Goal: Transaction & Acquisition: Purchase product/service

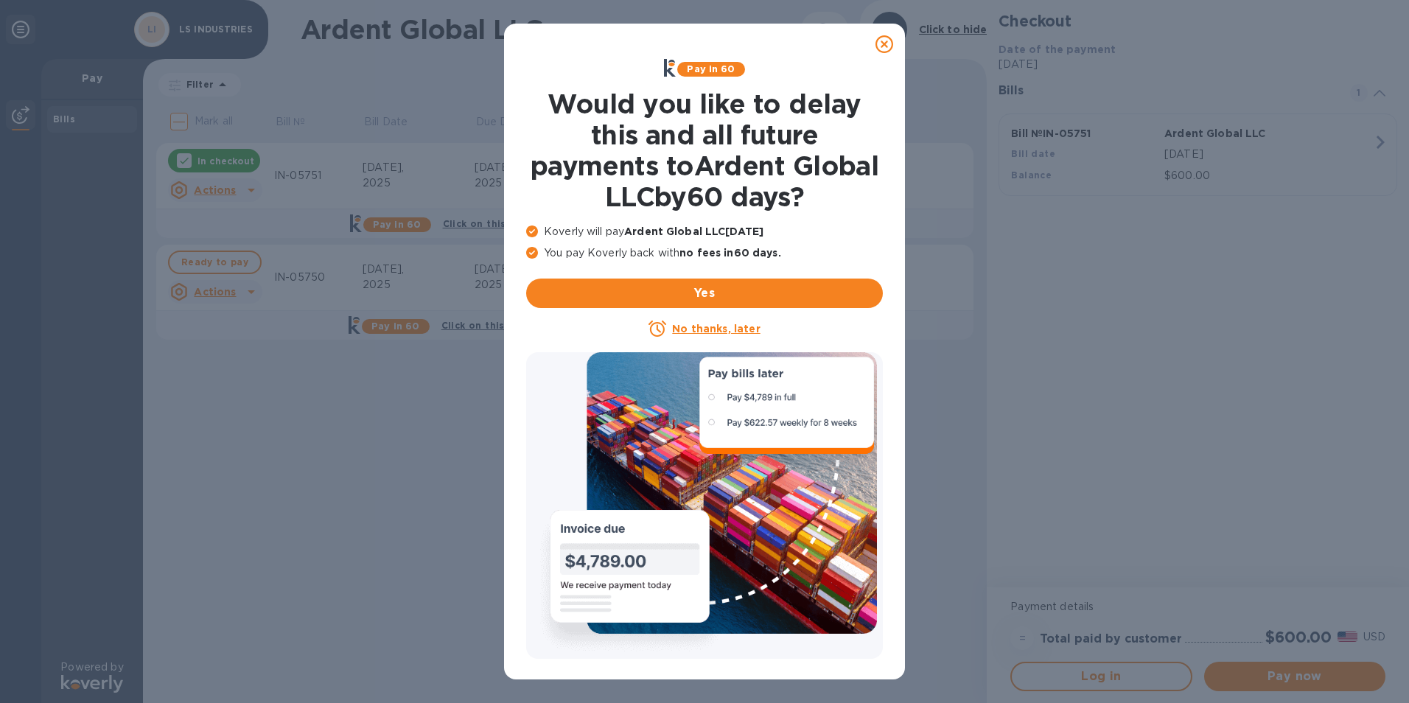
click at [884, 41] on icon at bounding box center [885, 44] width 18 height 18
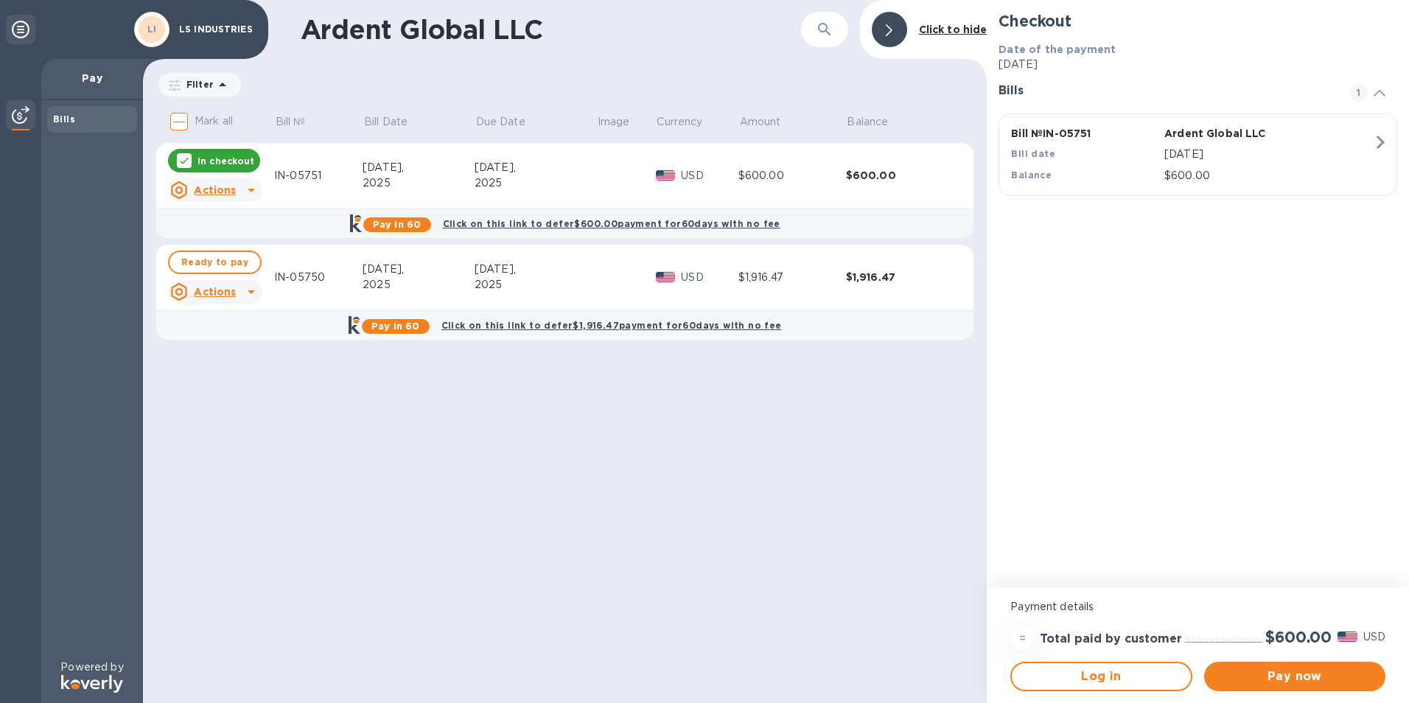
click at [180, 165] on div at bounding box center [184, 160] width 15 height 15
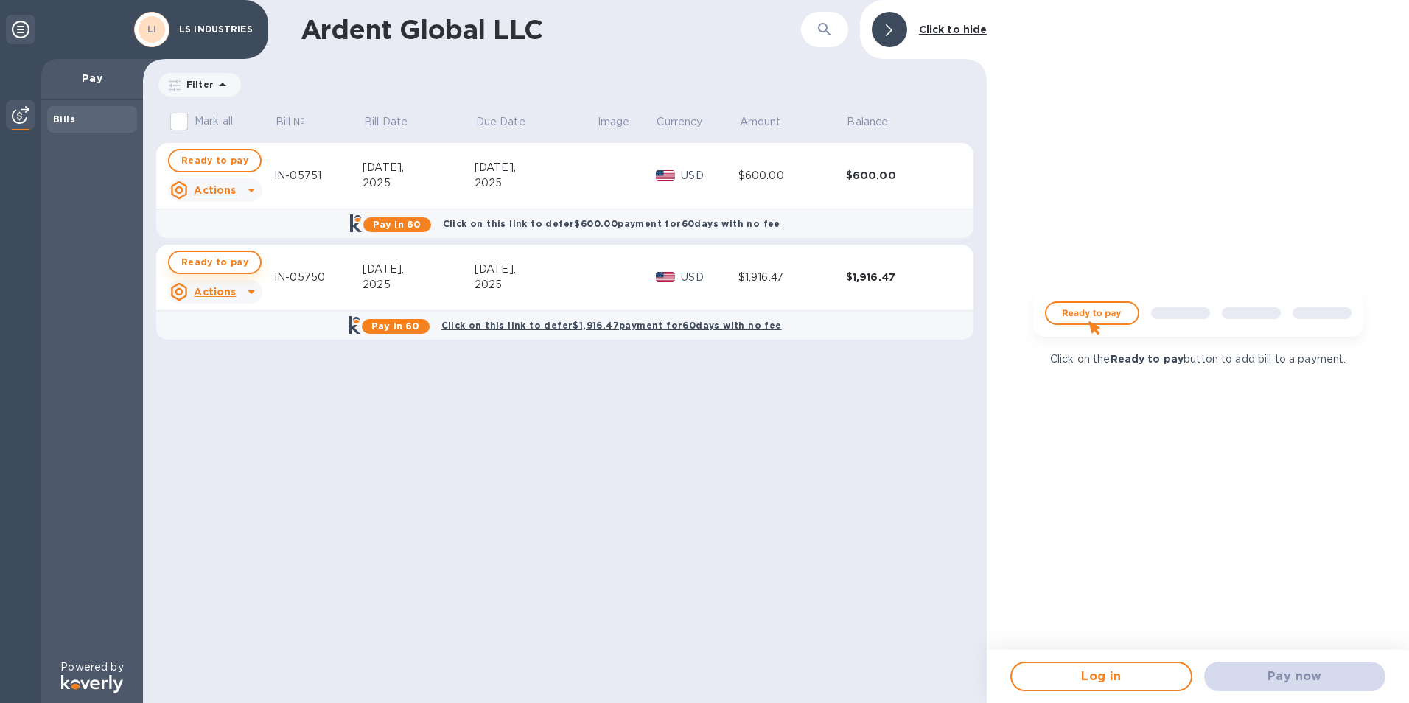
click at [212, 260] on span "Ready to pay" at bounding box center [214, 263] width 67 height 18
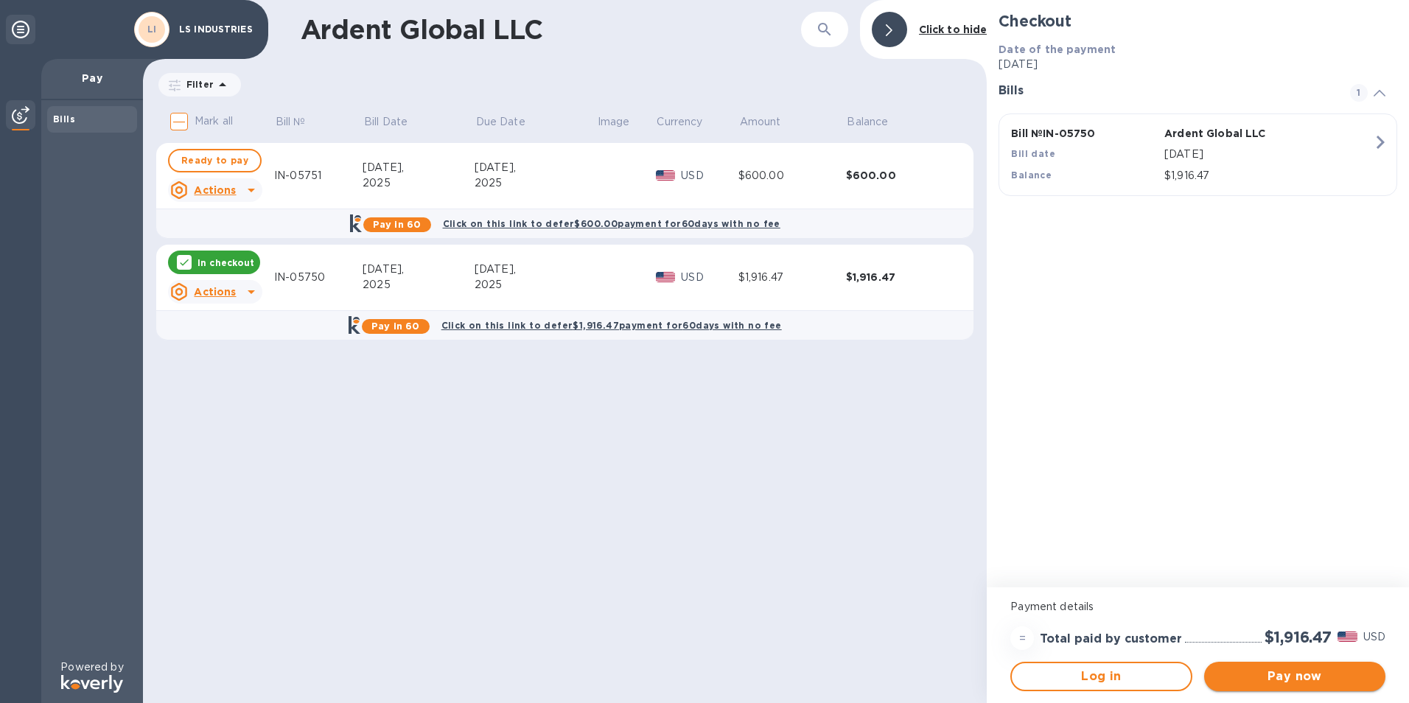
click at [1241, 677] on span "Pay now" at bounding box center [1295, 677] width 158 height 18
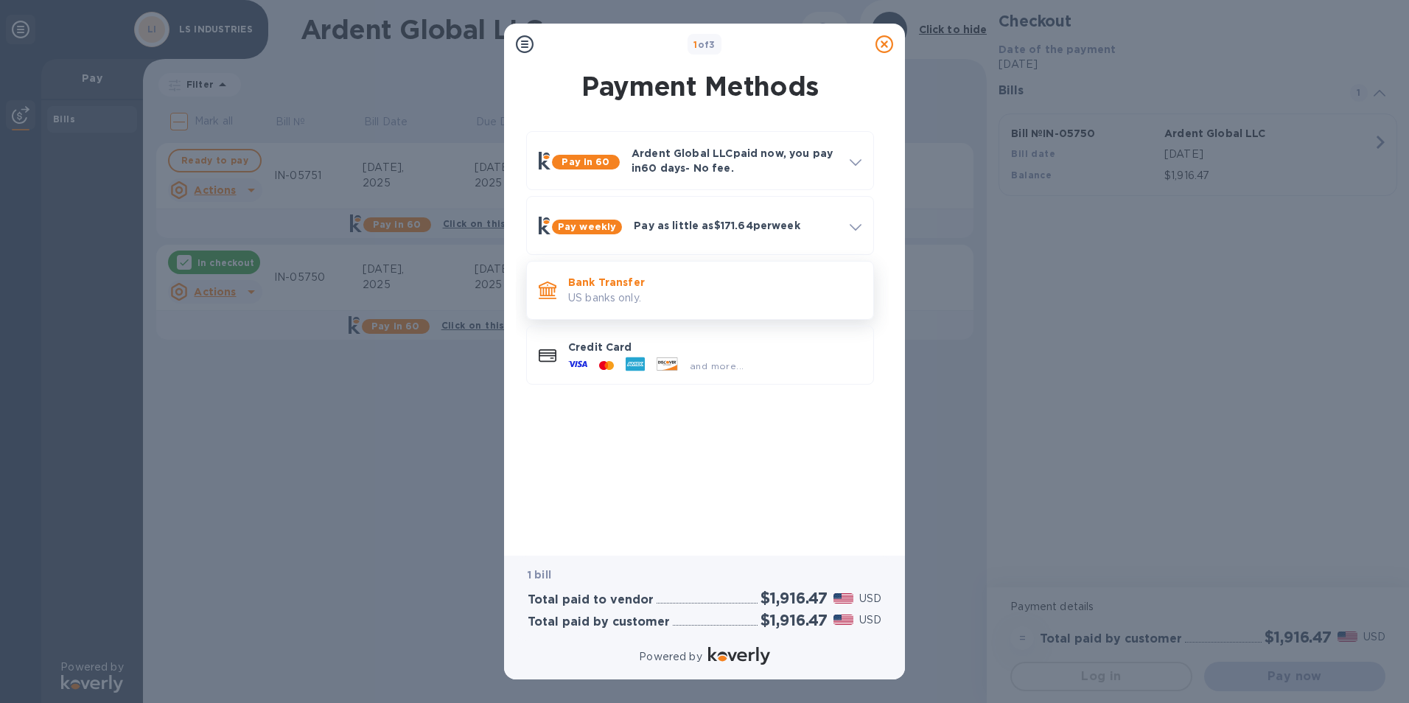
click at [623, 290] on p "US banks only." at bounding box center [714, 297] width 293 height 15
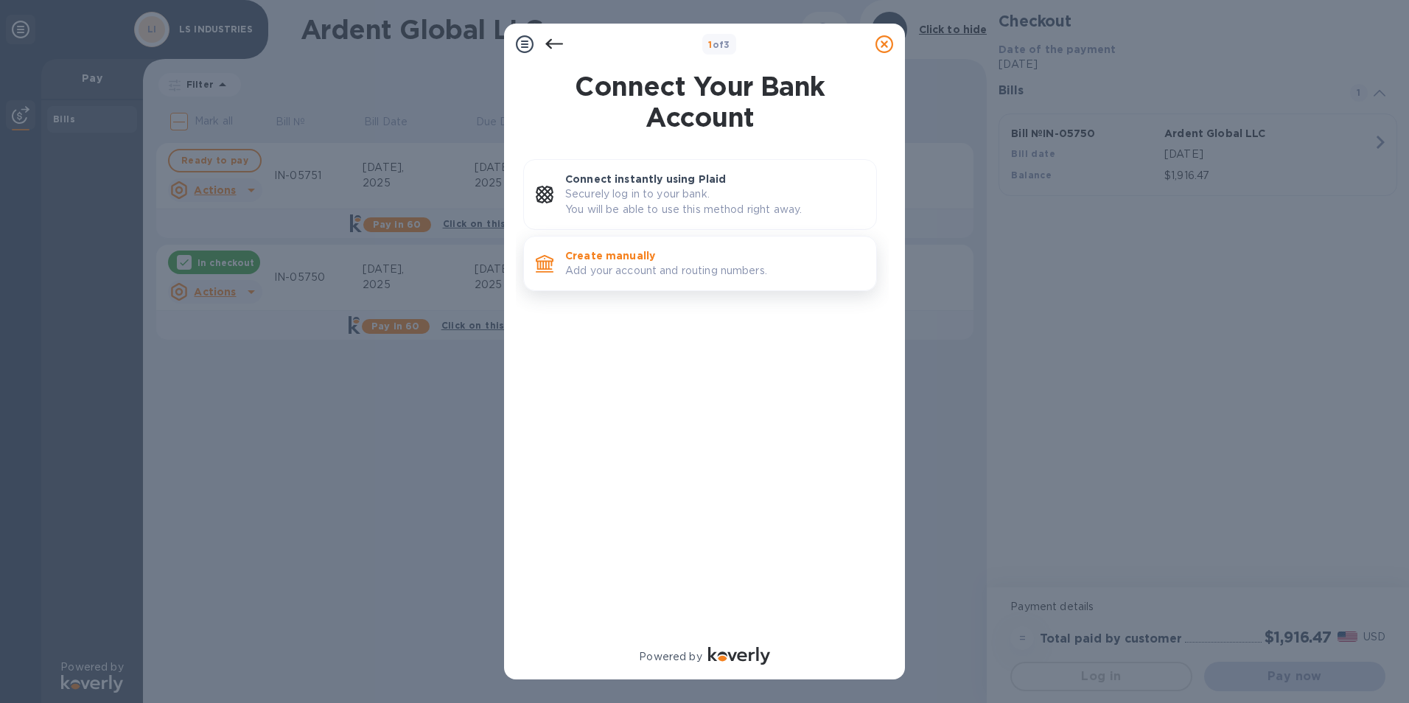
click at [627, 260] on p "Create manually" at bounding box center [714, 255] width 299 height 15
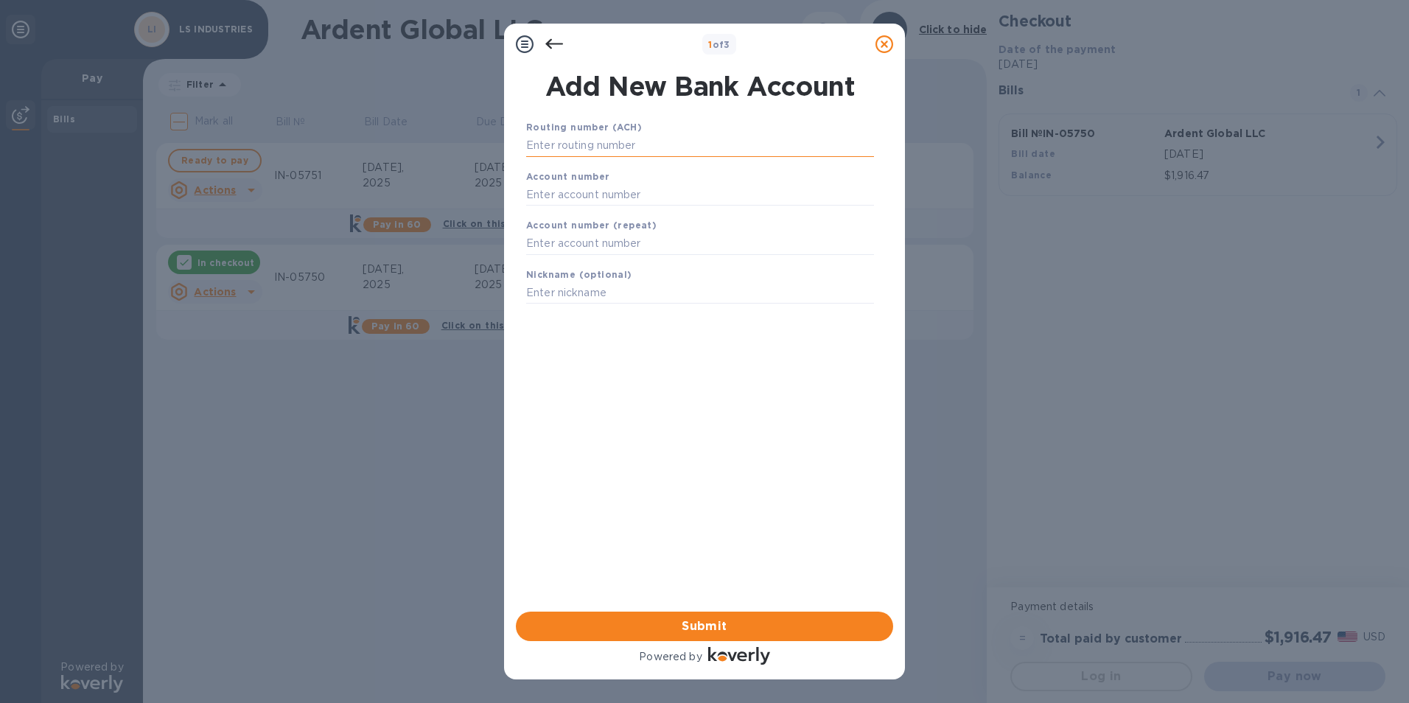
click at [587, 152] on input "text" at bounding box center [700, 146] width 348 height 22
type input "101000019"
type input "670012419"
type input "`"
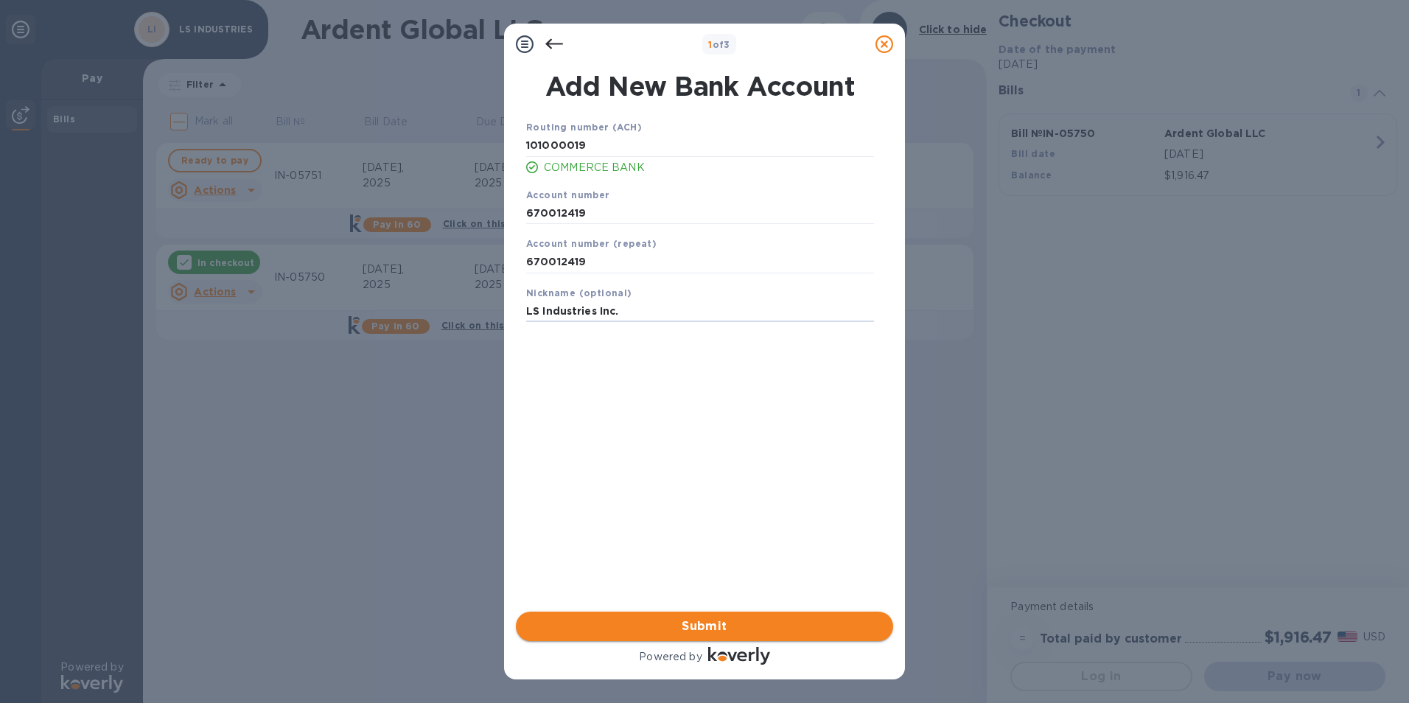
type input "LS Industries Inc."
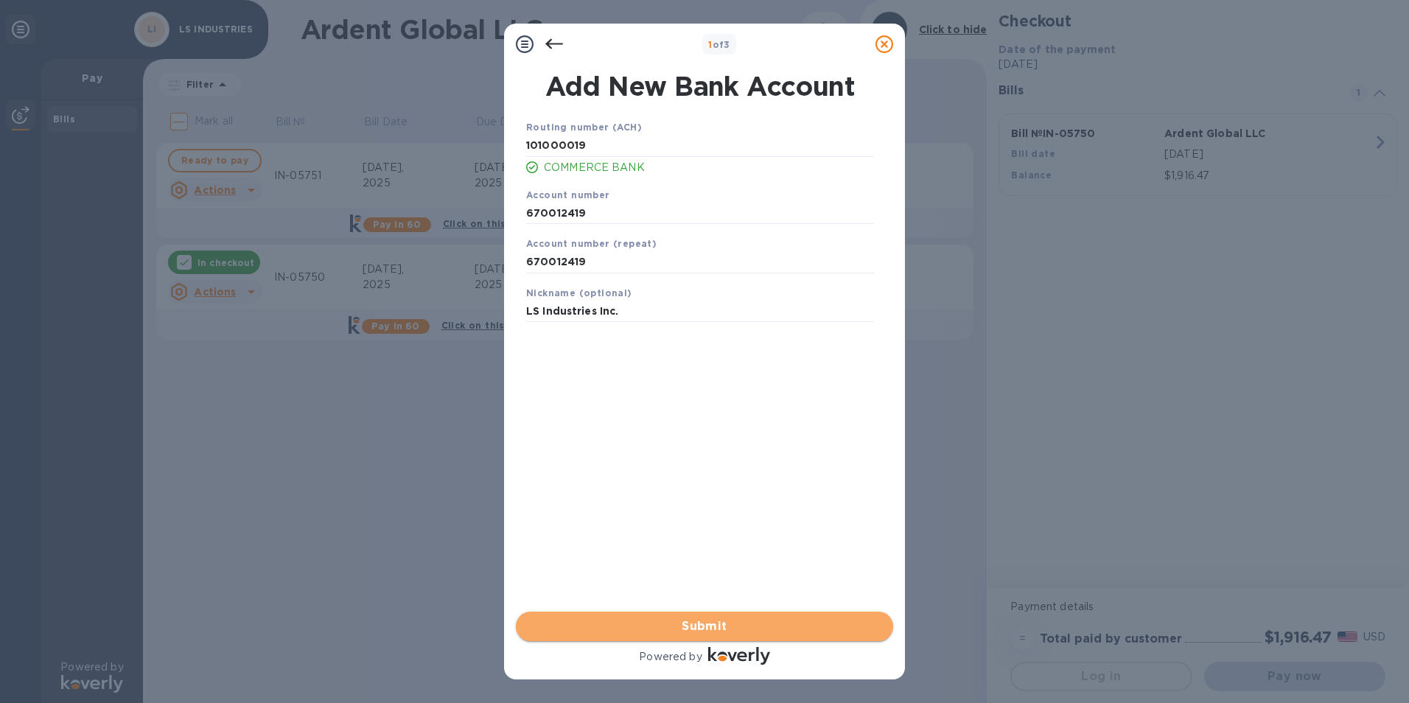
click at [697, 621] on span "Submit" at bounding box center [705, 627] width 354 height 18
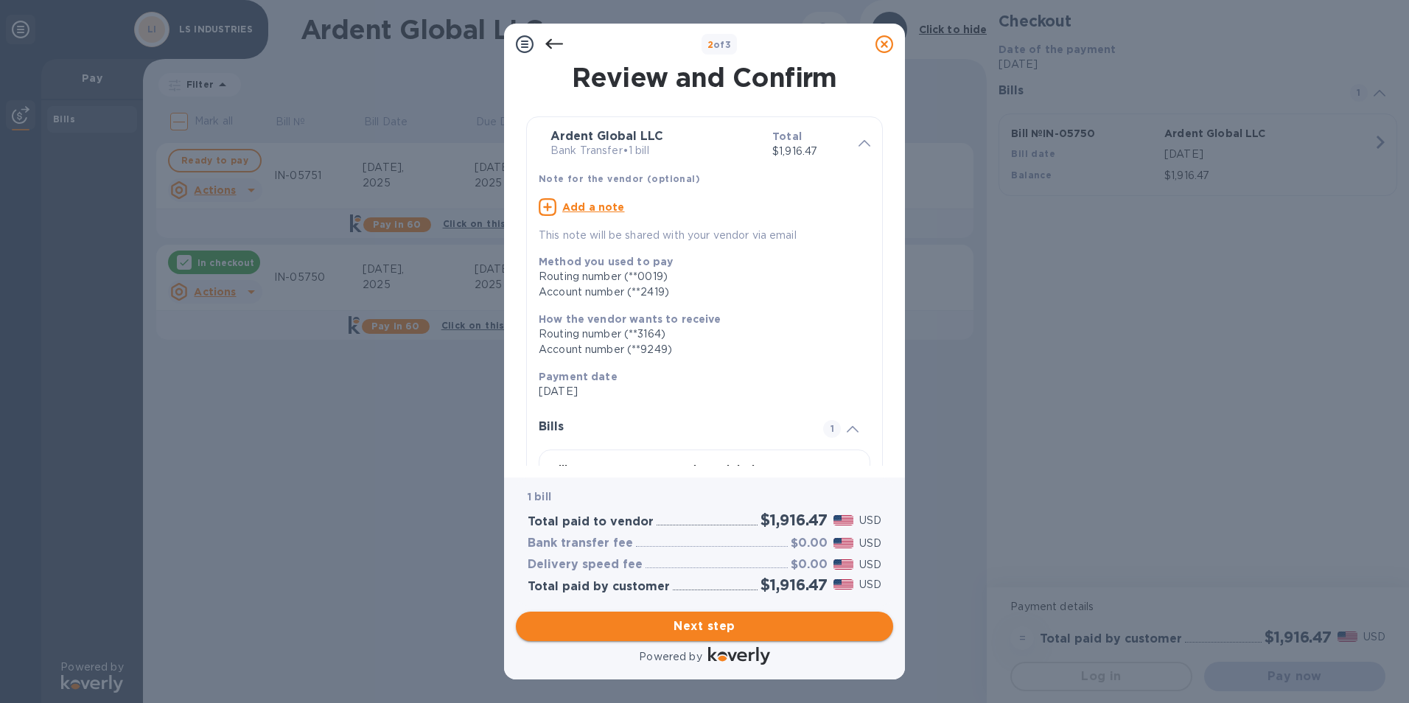
click at [663, 619] on span "Next step" at bounding box center [705, 627] width 354 height 18
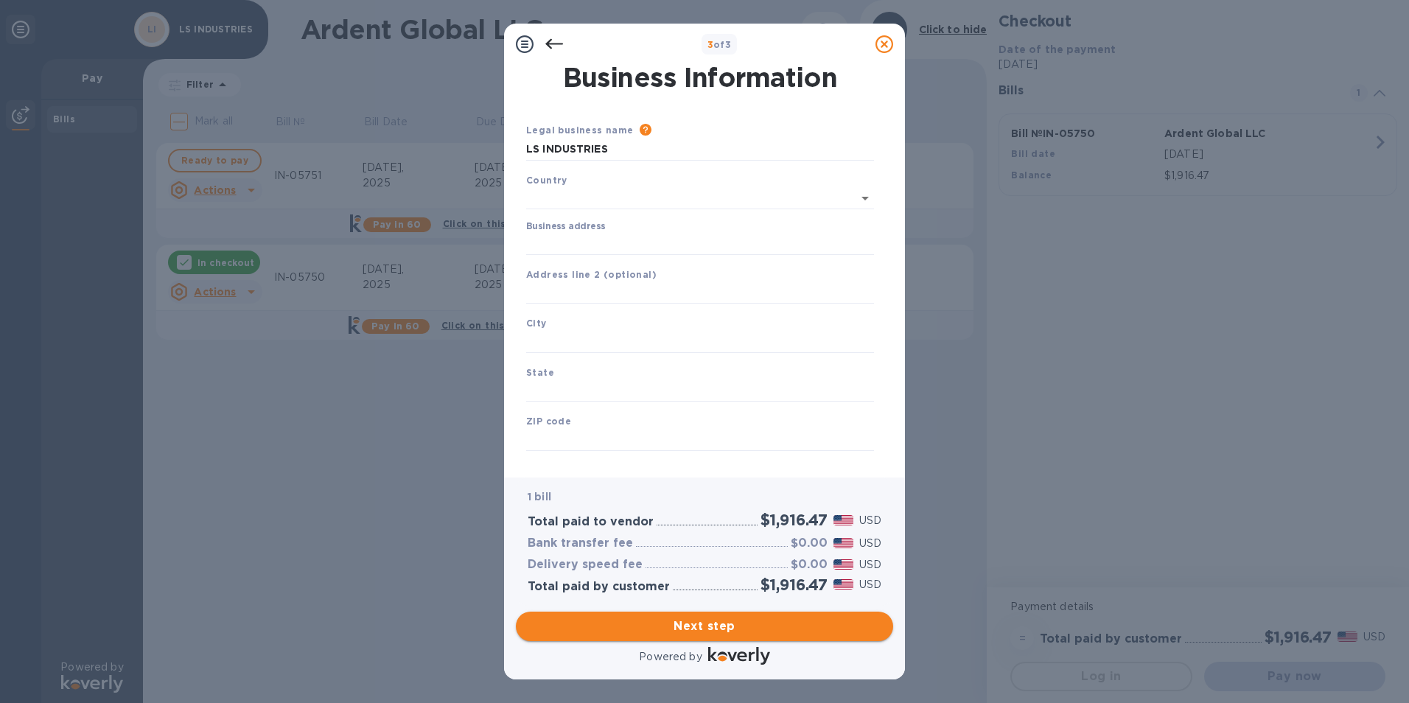
type input "[GEOGRAPHIC_DATA]"
click at [562, 237] on input "Business address" at bounding box center [700, 241] width 348 height 22
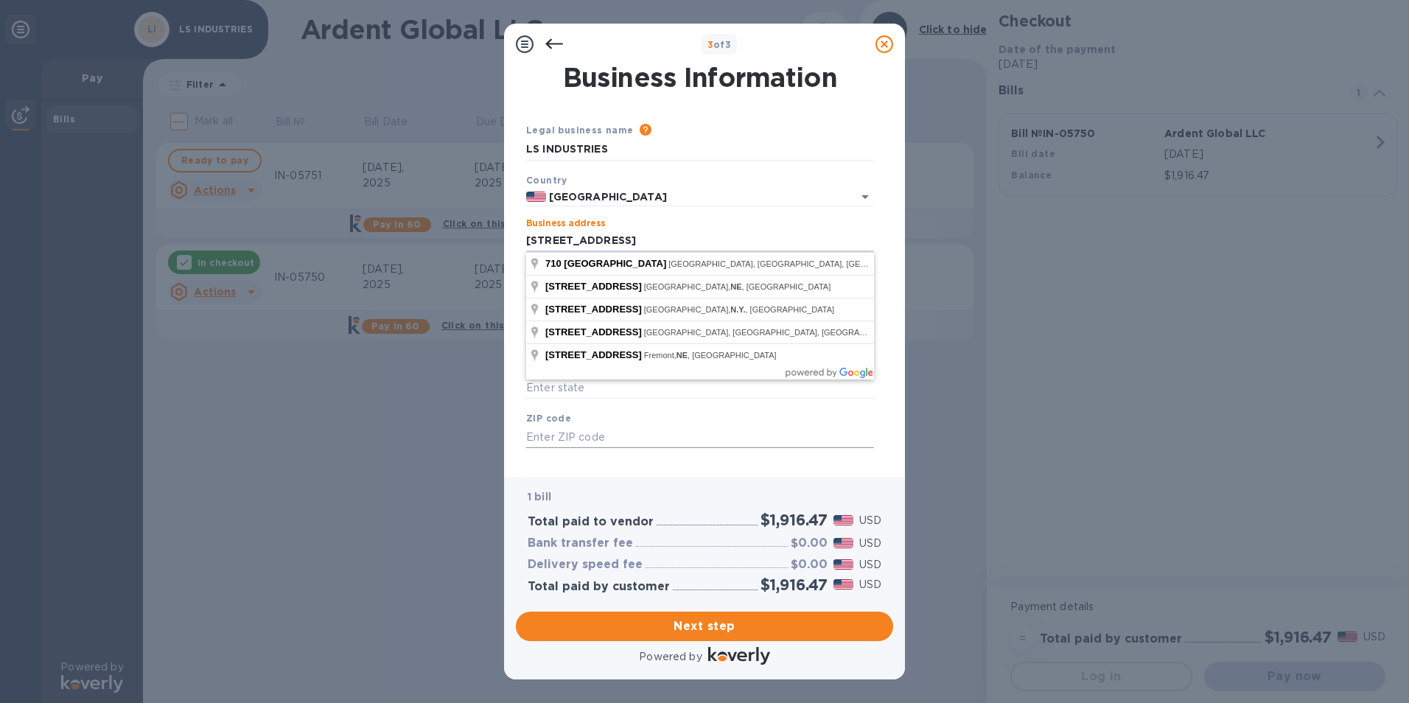
type input "[STREET_ADDRESS]"
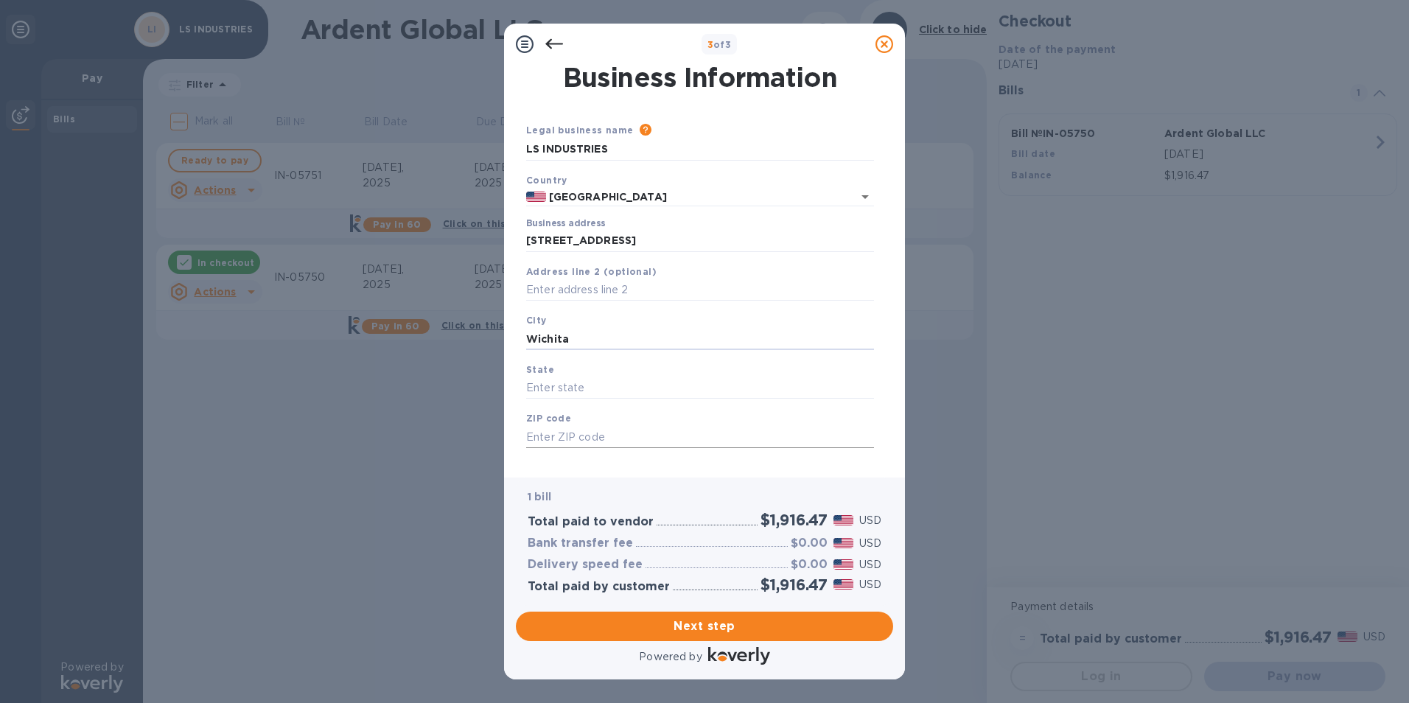
type input "Wichita"
type input "[US_STATE]"
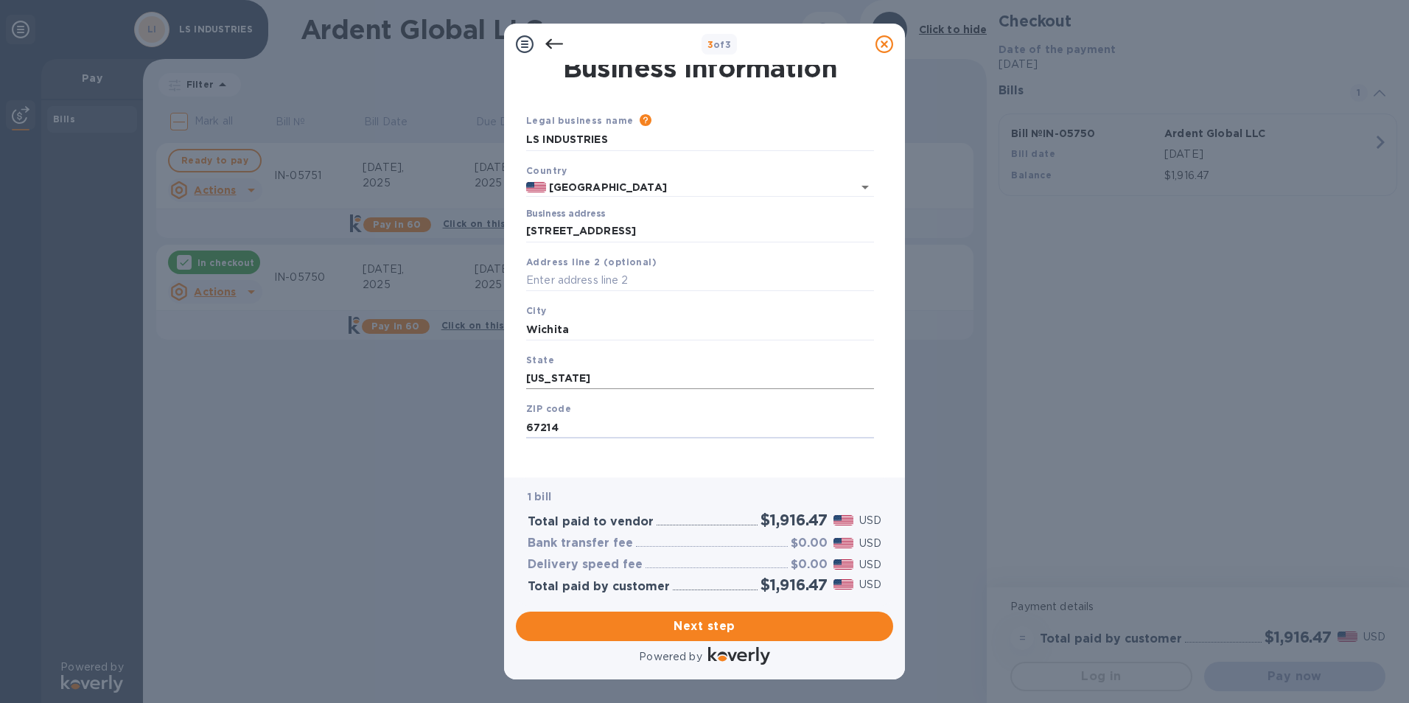
scroll to position [18, 0]
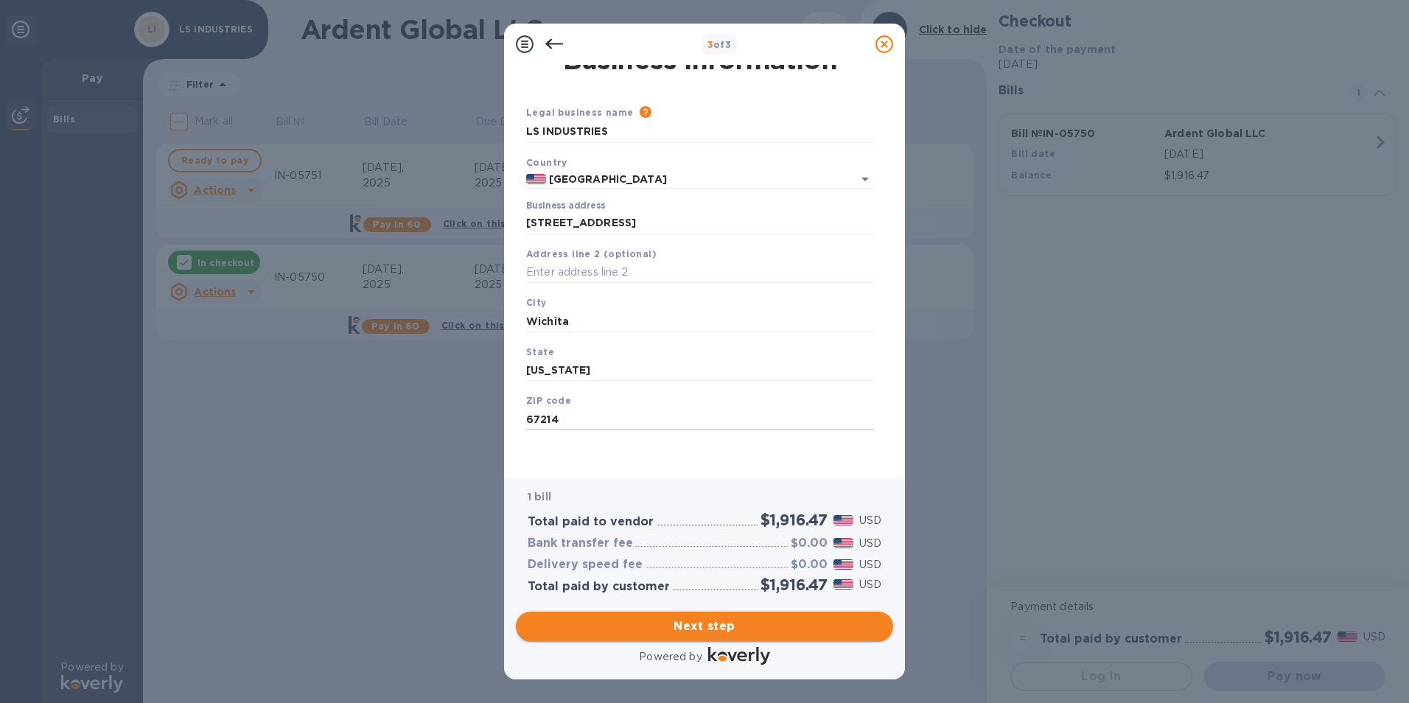
type input "67214"
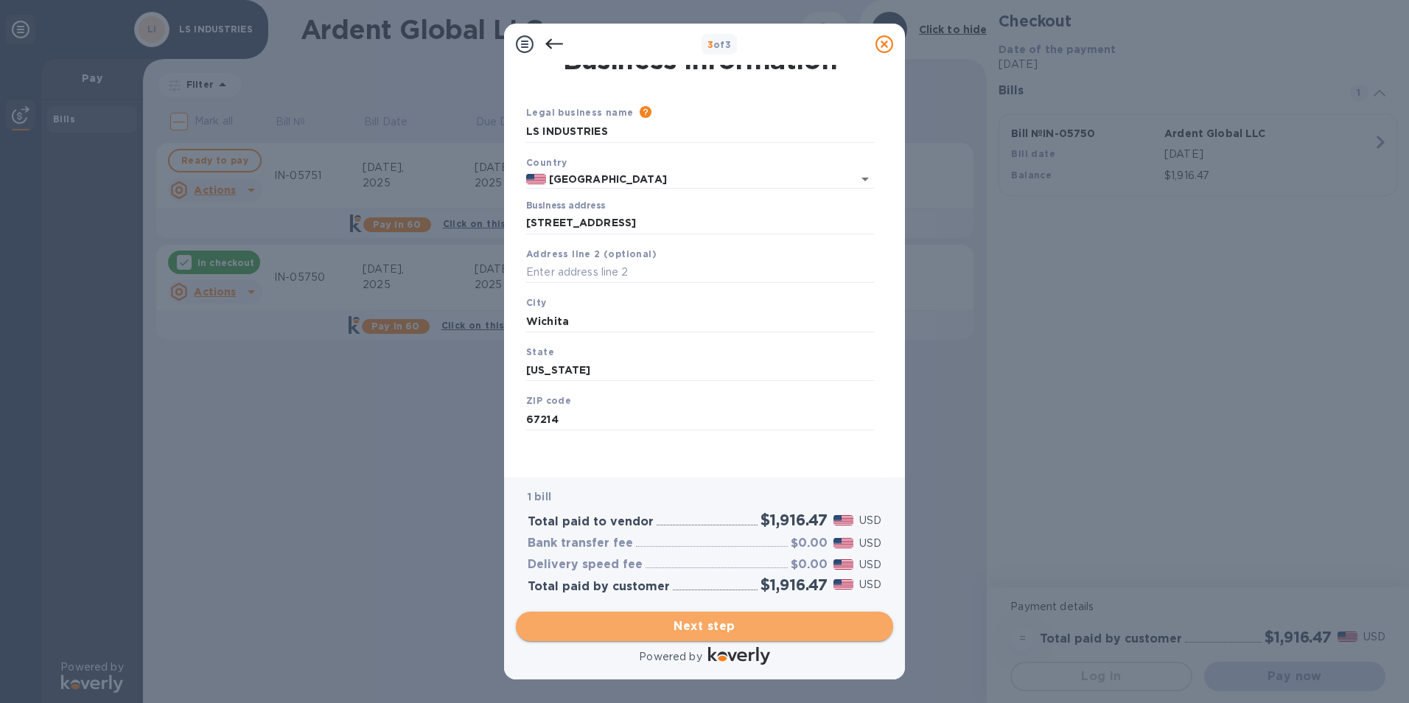
click at [733, 624] on span "Next step" at bounding box center [705, 627] width 354 height 18
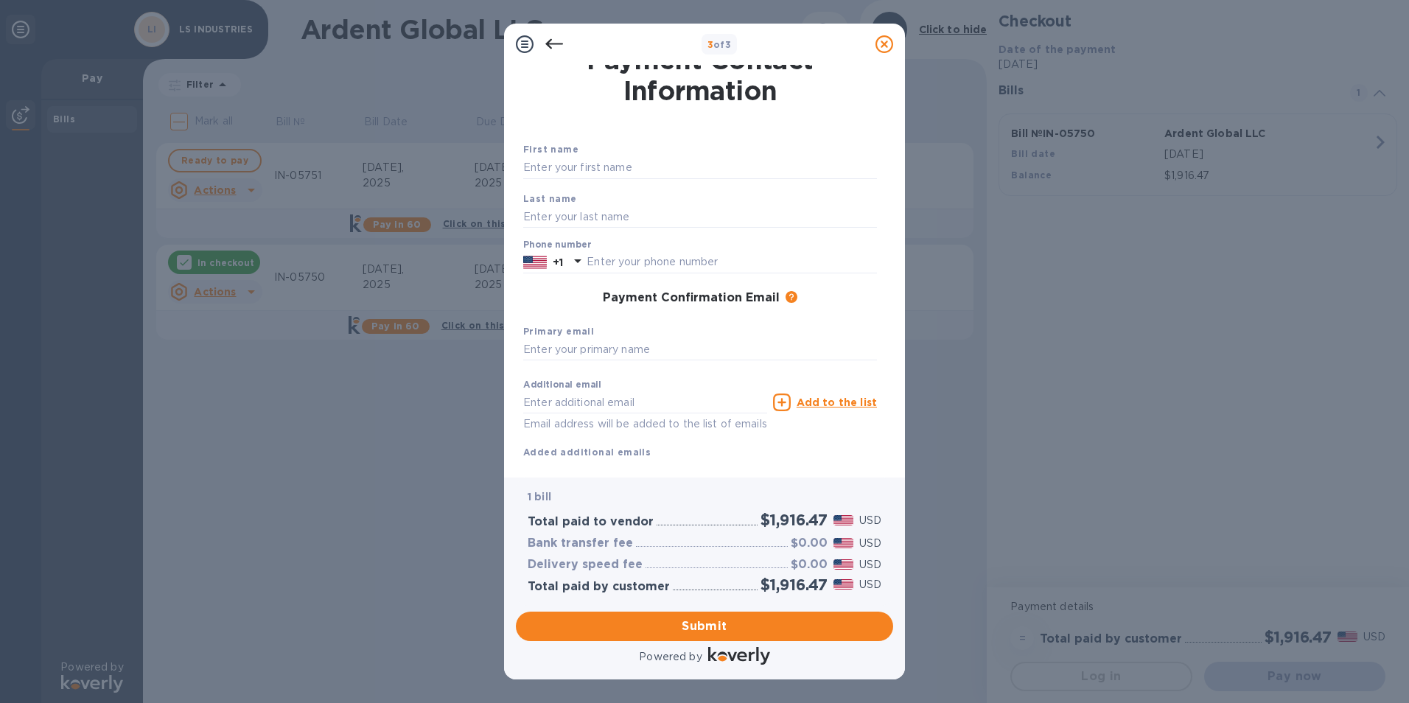
click at [616, 179] on div "First name" at bounding box center [700, 160] width 366 height 49
click at [612, 154] on div "First name" at bounding box center [700, 160] width 366 height 49
drag, startPoint x: 619, startPoint y: 164, endPoint x: 612, endPoint y: 167, distance: 7.7
click at [618, 165] on input "text" at bounding box center [700, 168] width 354 height 22
type input "[PERSON_NAME]"
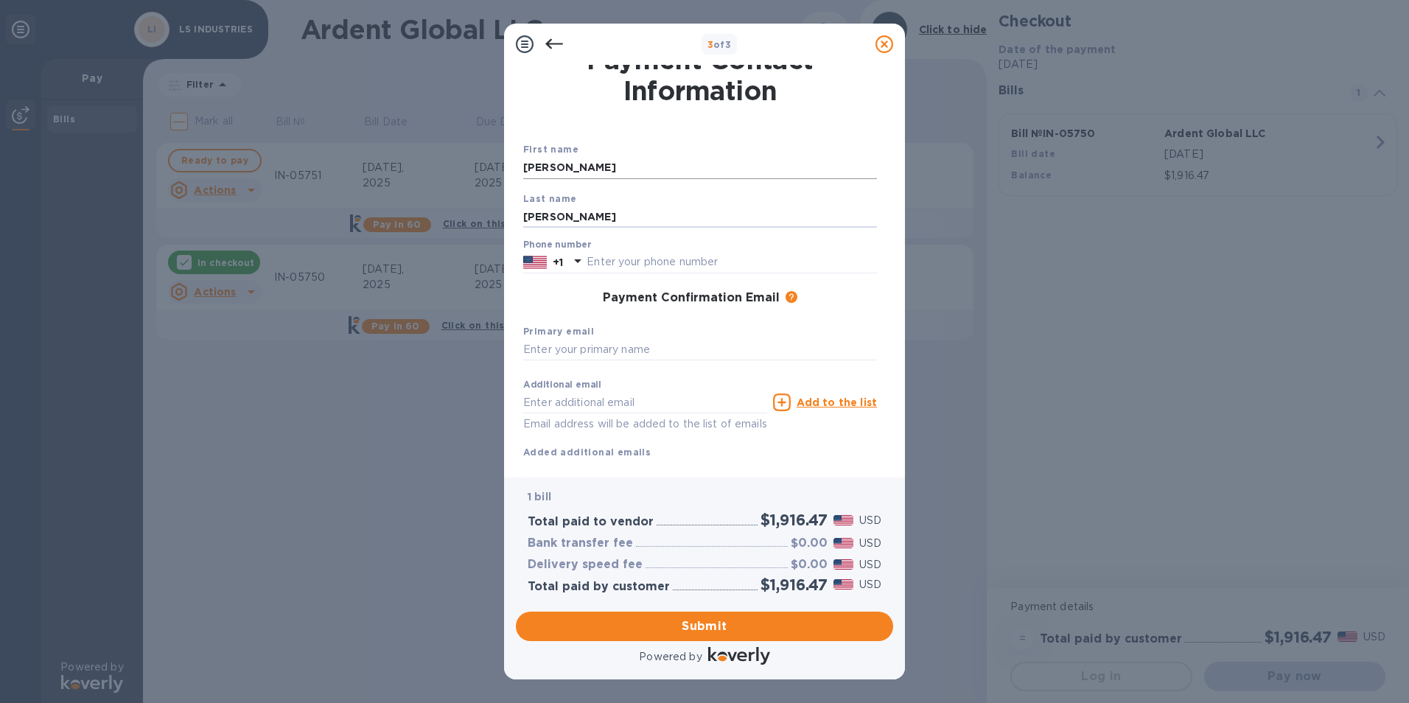
type input "[PERSON_NAME]"
type input "3162657997"
click at [546, 348] on input "text" at bounding box center [700, 350] width 354 height 22
type input "[EMAIL_ADDRESS][DOMAIN_NAME]"
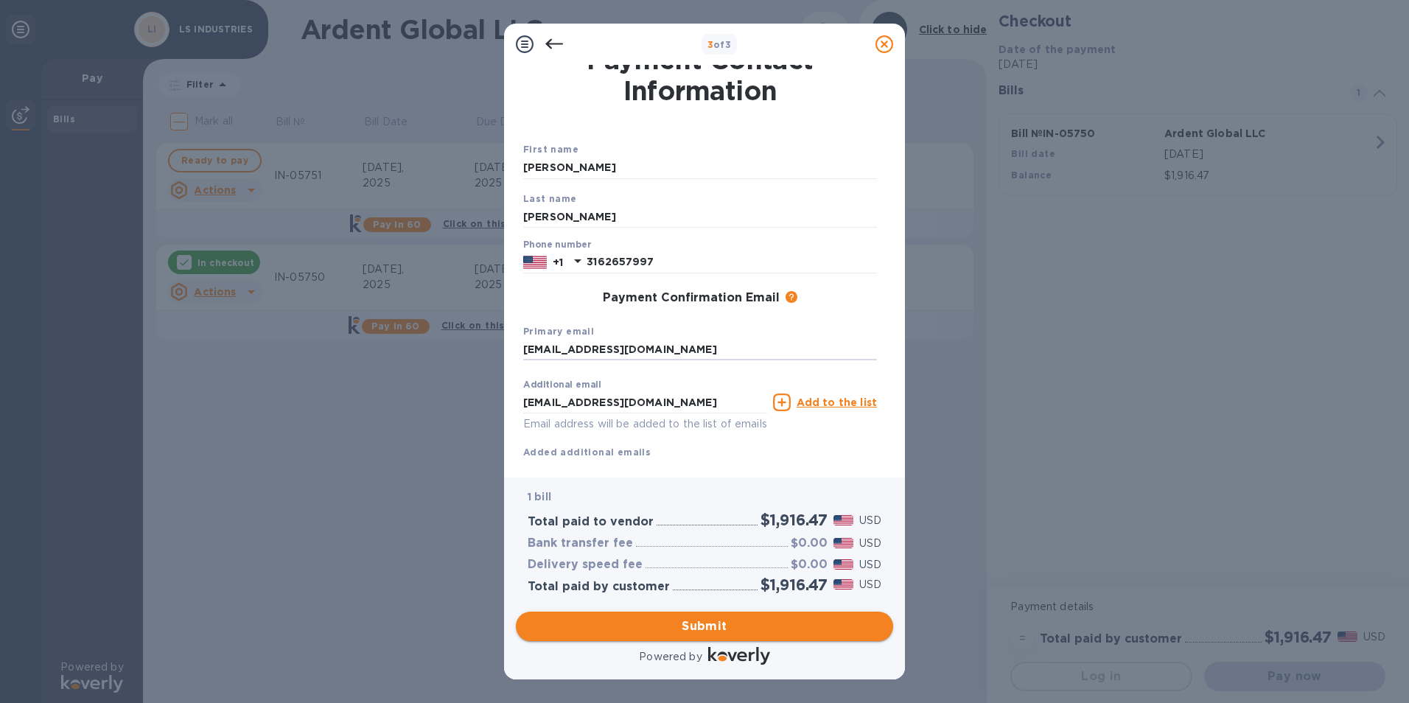
click at [701, 621] on span "Submit" at bounding box center [705, 627] width 354 height 18
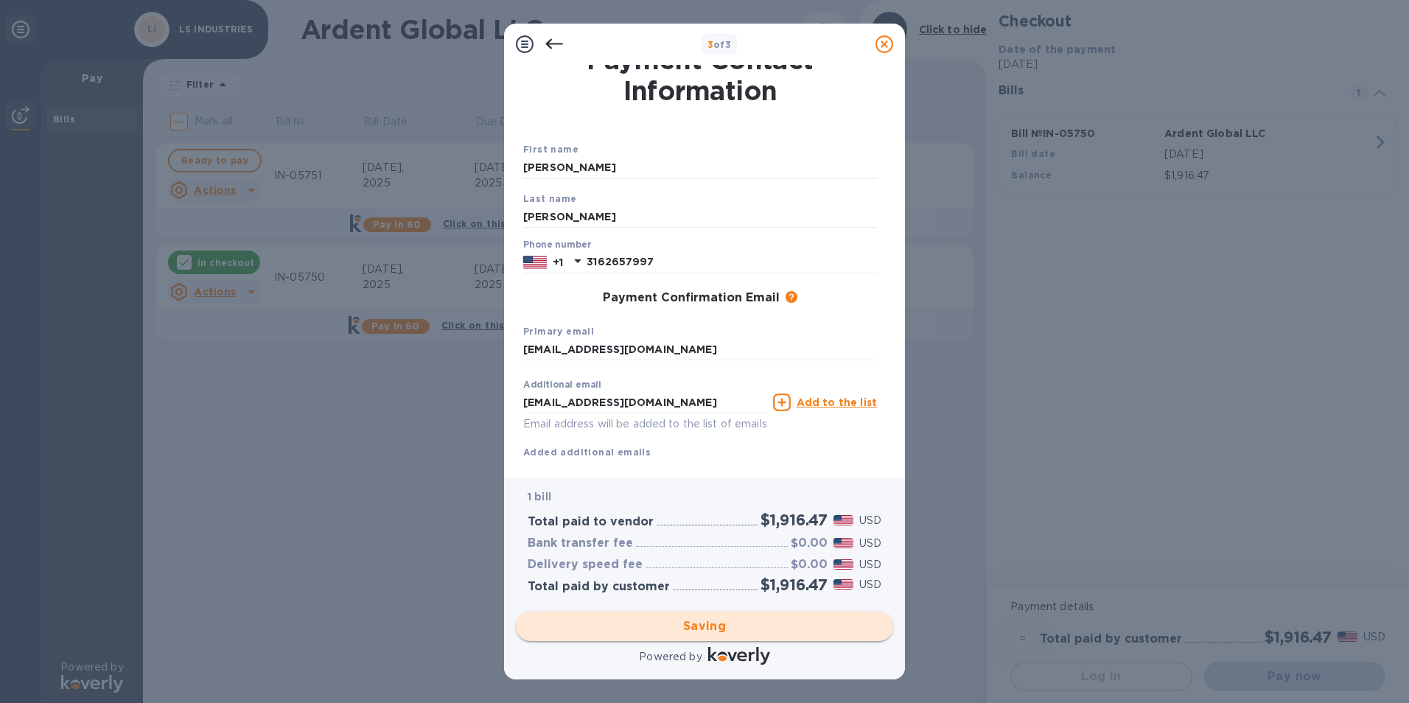
scroll to position [0, 0]
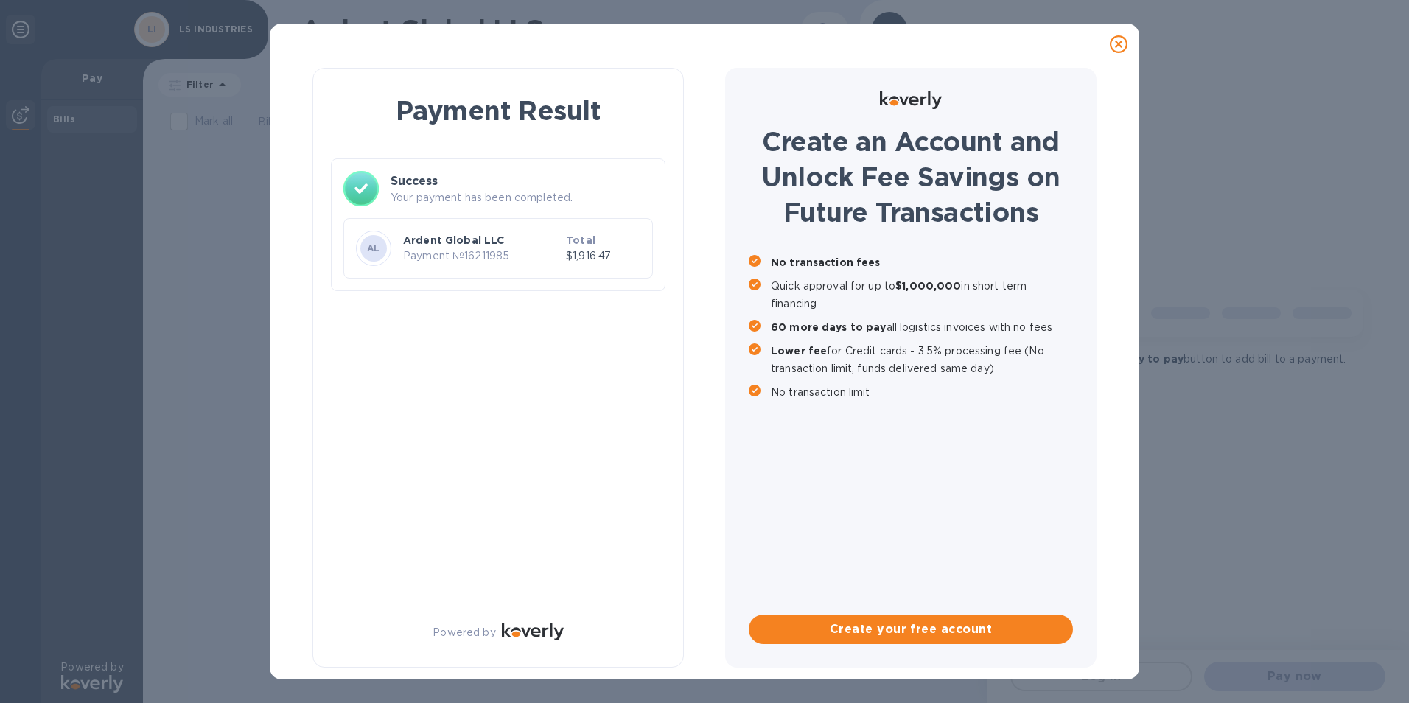
checkbox input "true"
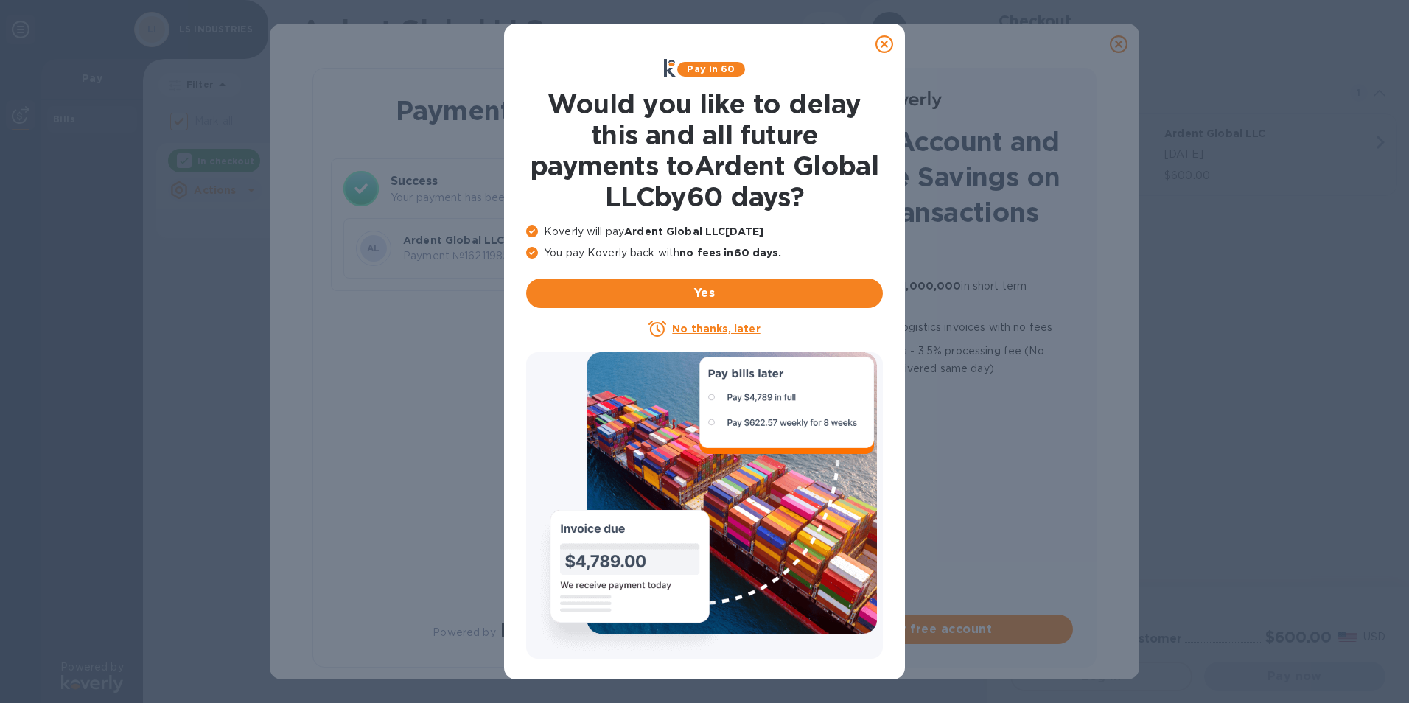
click at [884, 45] on icon at bounding box center [885, 44] width 18 height 18
